Goal: Information Seeking & Learning: Learn about a topic

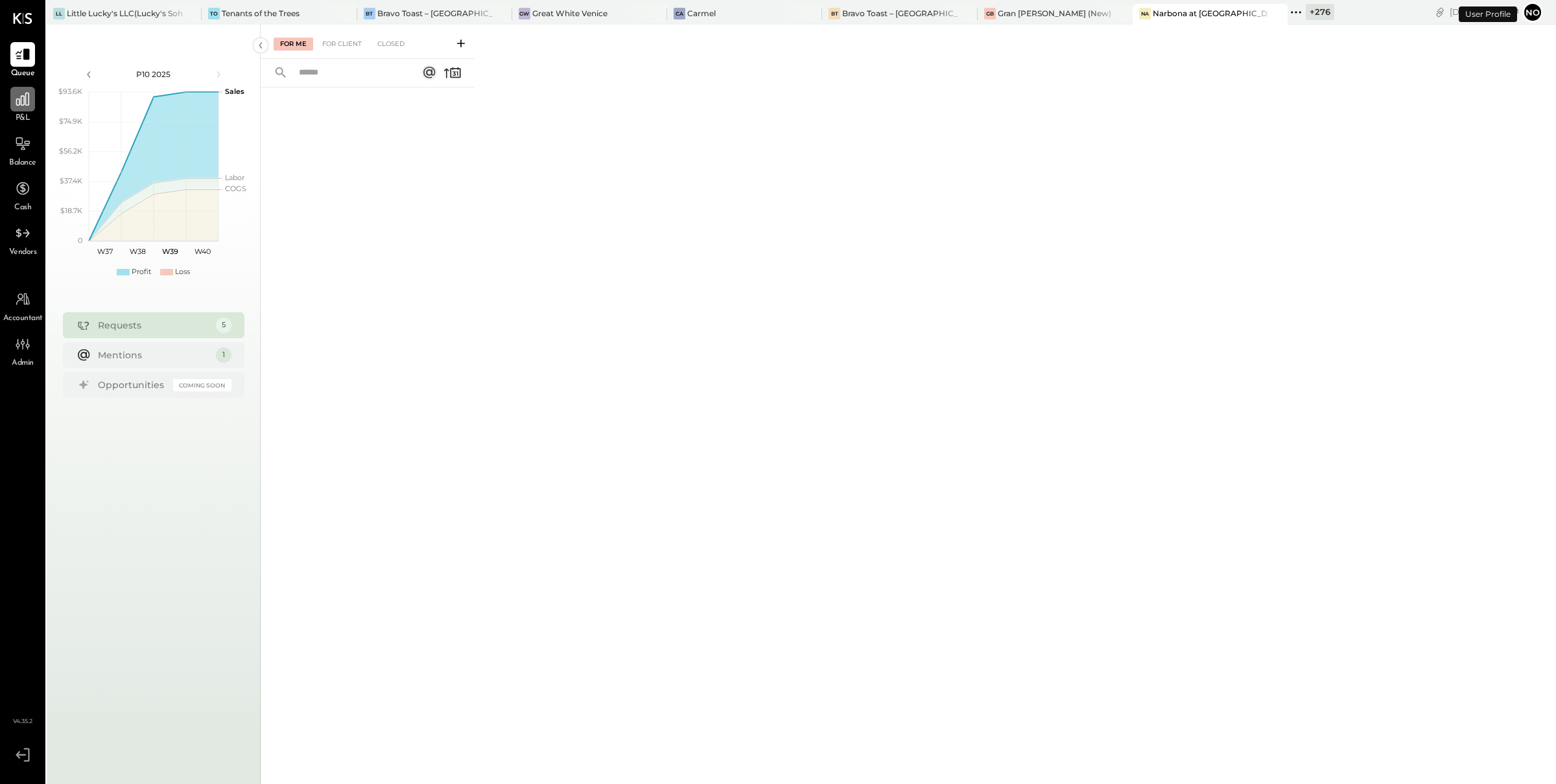
click at [20, 104] on icon at bounding box center [23, 99] width 17 height 17
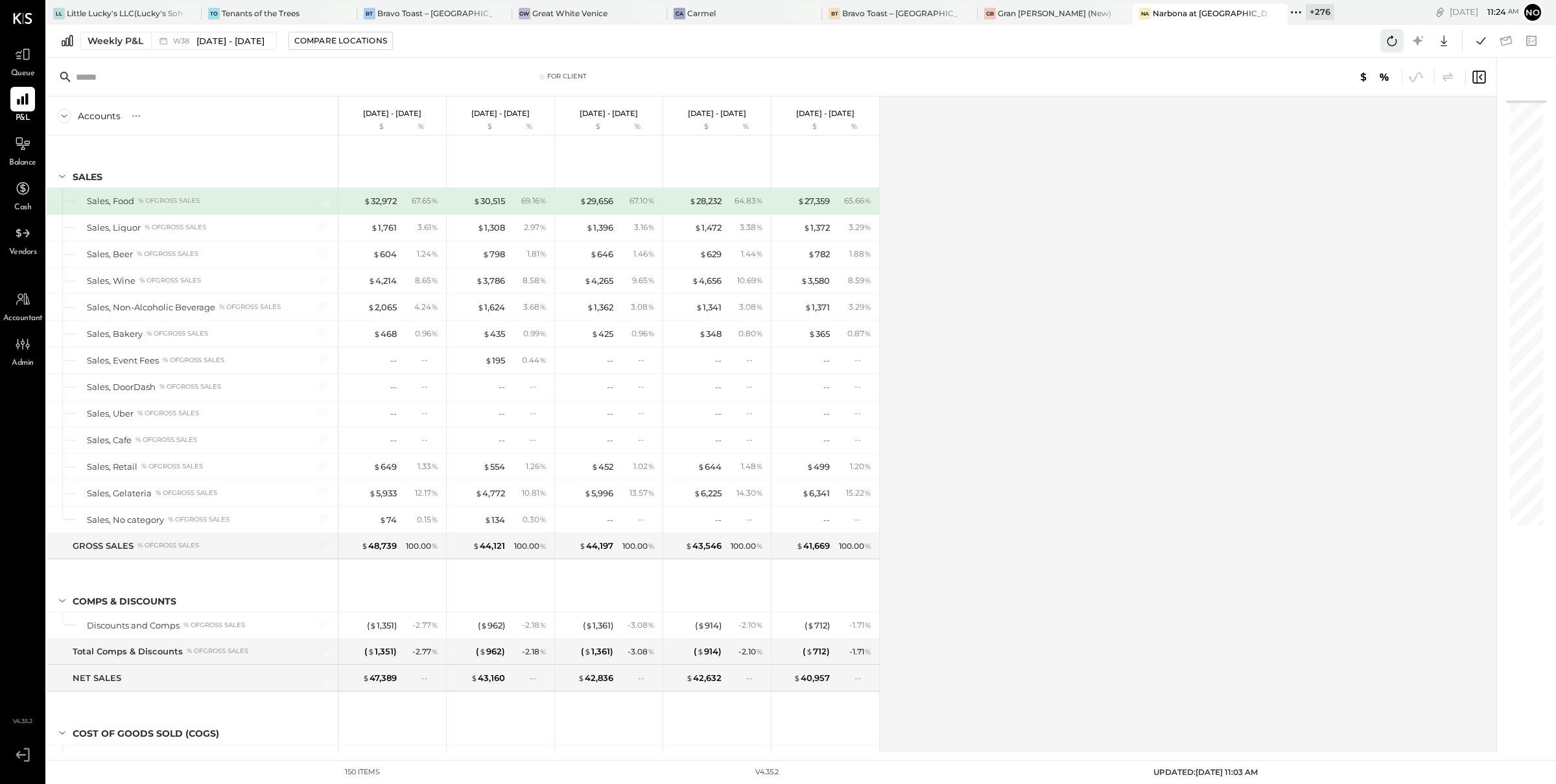
click at [1399, 40] on icon at bounding box center [1391, 41] width 17 height 17
click at [1067, 210] on div "Accounts S % GL [DATE] - [DATE] $ % [DATE] - [DATE] $ % [DATE] - [DATE] $ % [DA…" at bounding box center [772, 424] width 1451 height 655
